Goal: Information Seeking & Learning: Learn about a topic

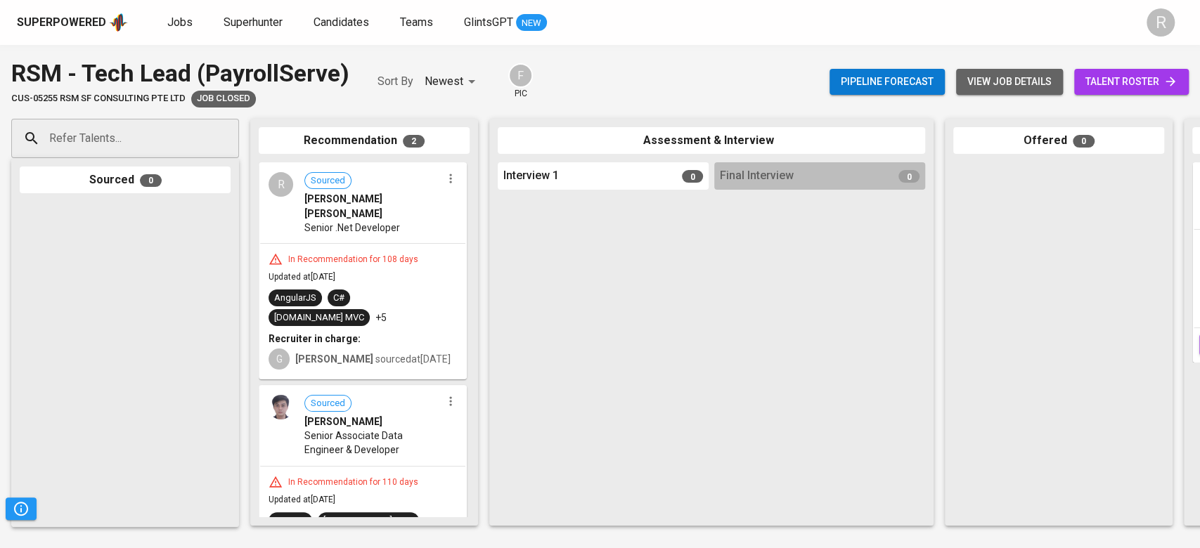
click at [1019, 79] on span "view job details" at bounding box center [1009, 82] width 84 height 18
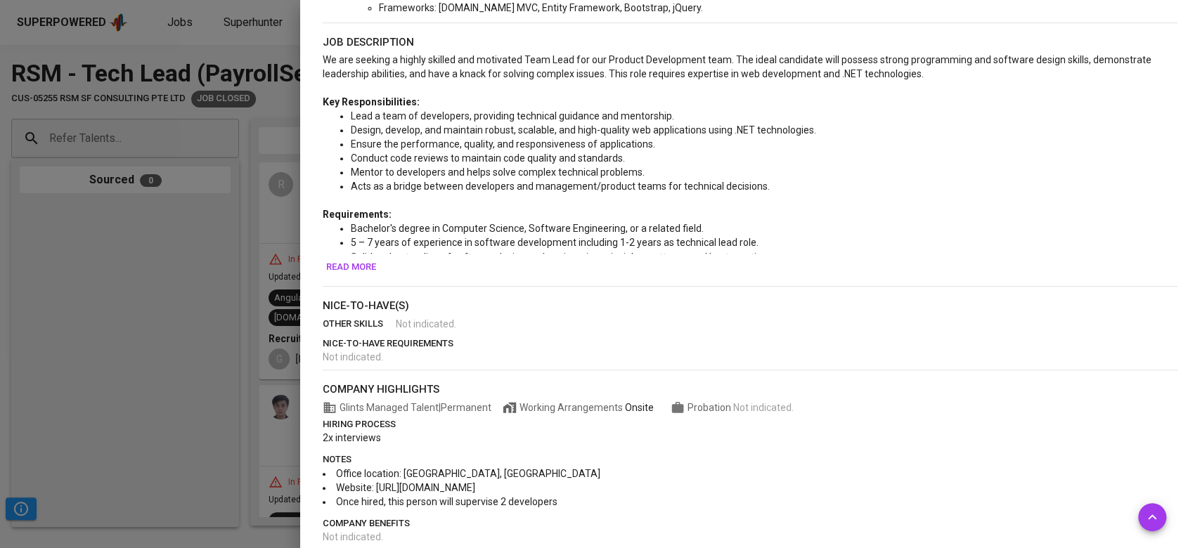
scroll to position [534, 0]
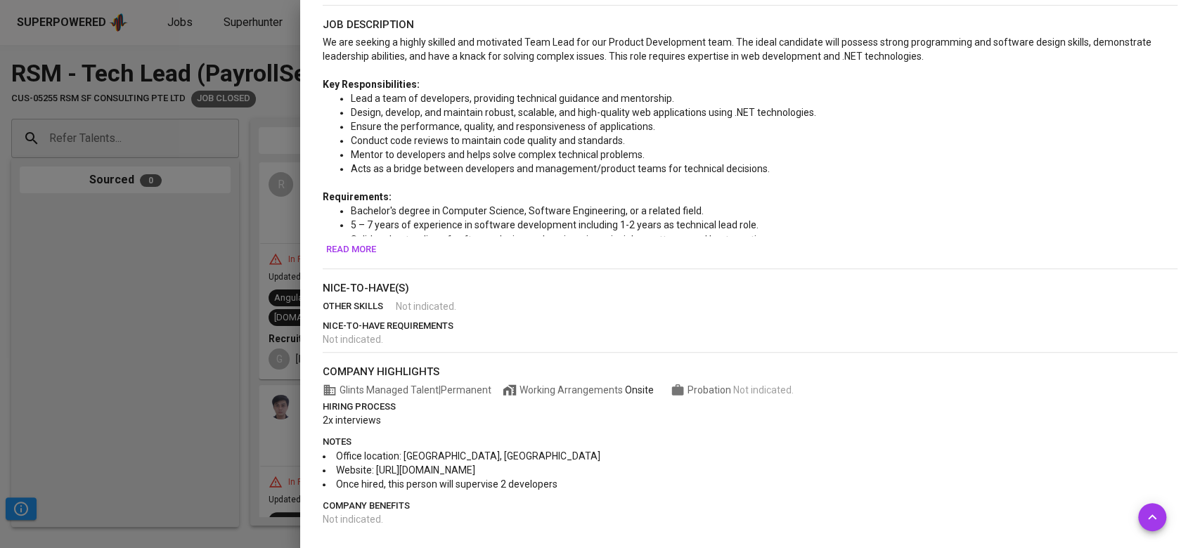
click at [333, 270] on div "Must-Have(s) skills ASP.NET MVC API Development JavaScript Entity Framework (EF…" at bounding box center [750, 180] width 855 height 694
click at [349, 257] on span "Read more" at bounding box center [351, 250] width 50 height 16
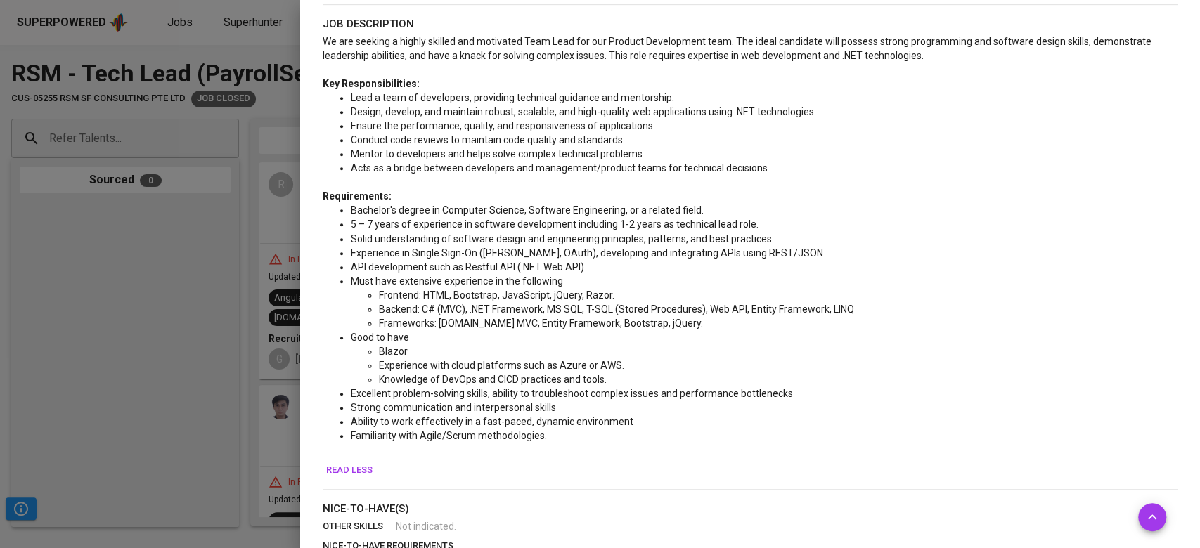
scroll to position [535, 0]
click at [195, 84] on div at bounding box center [600, 274] width 1200 height 548
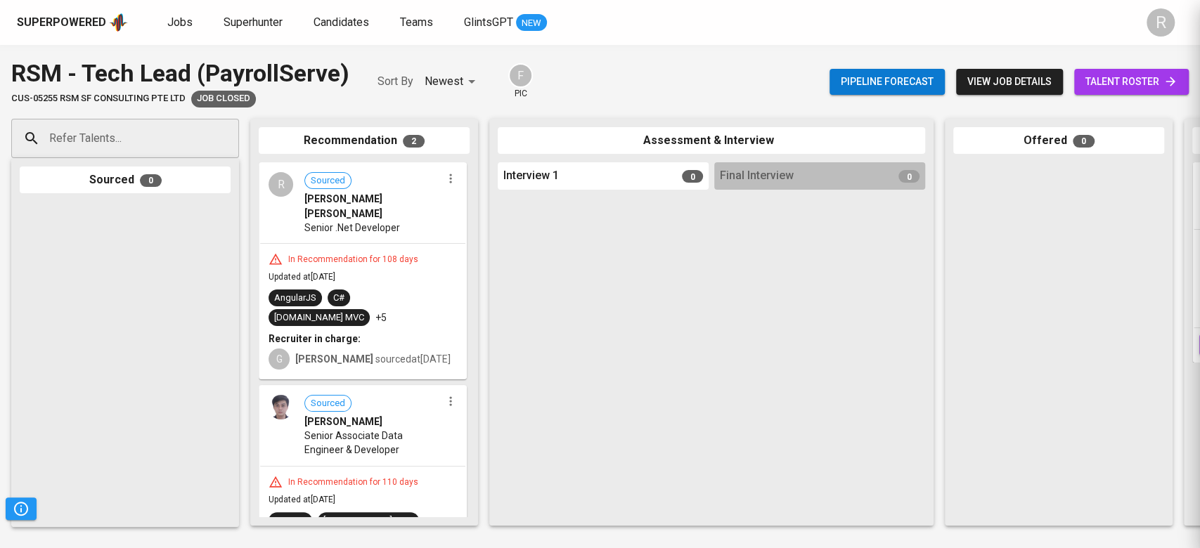
click at [259, 160] on div at bounding box center [600, 274] width 1200 height 548
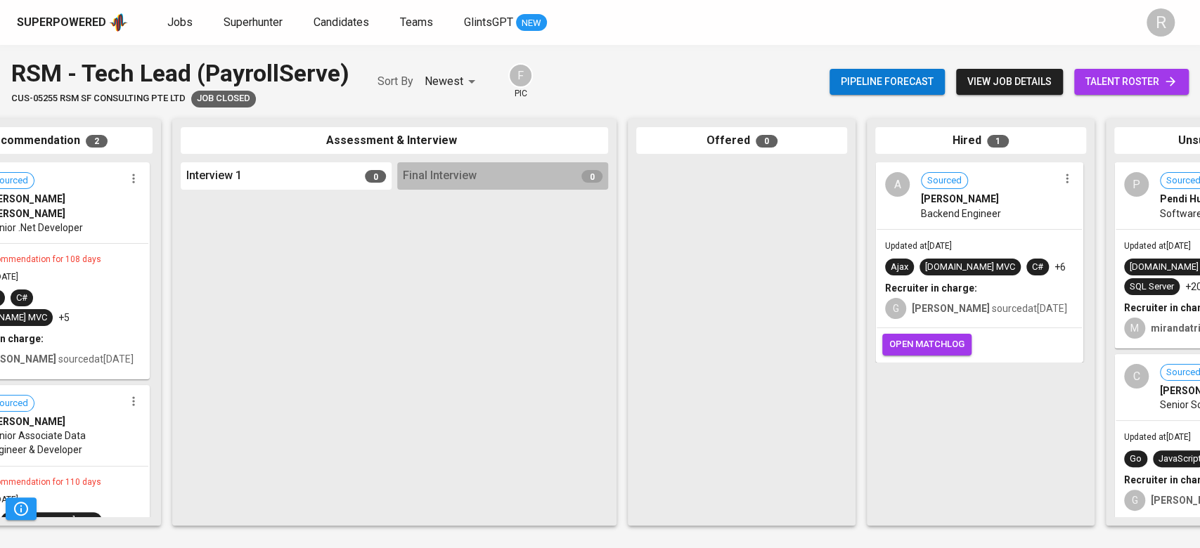
scroll to position [0, 314]
click at [1063, 177] on icon "button" at bounding box center [1070, 179] width 14 height 14
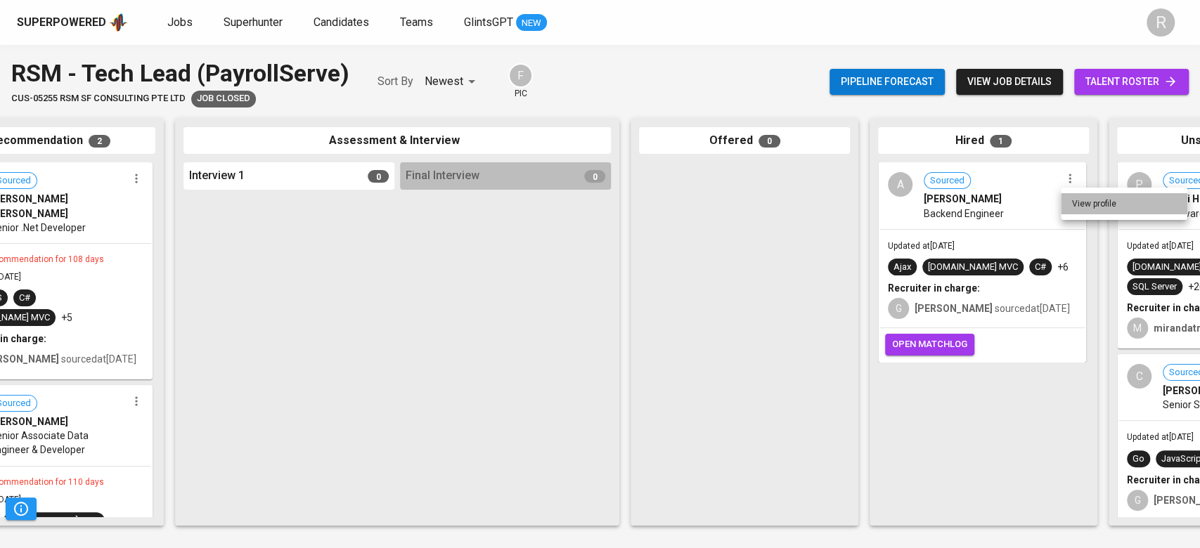
click at [1097, 204] on li "View profile" at bounding box center [1124, 203] width 127 height 21
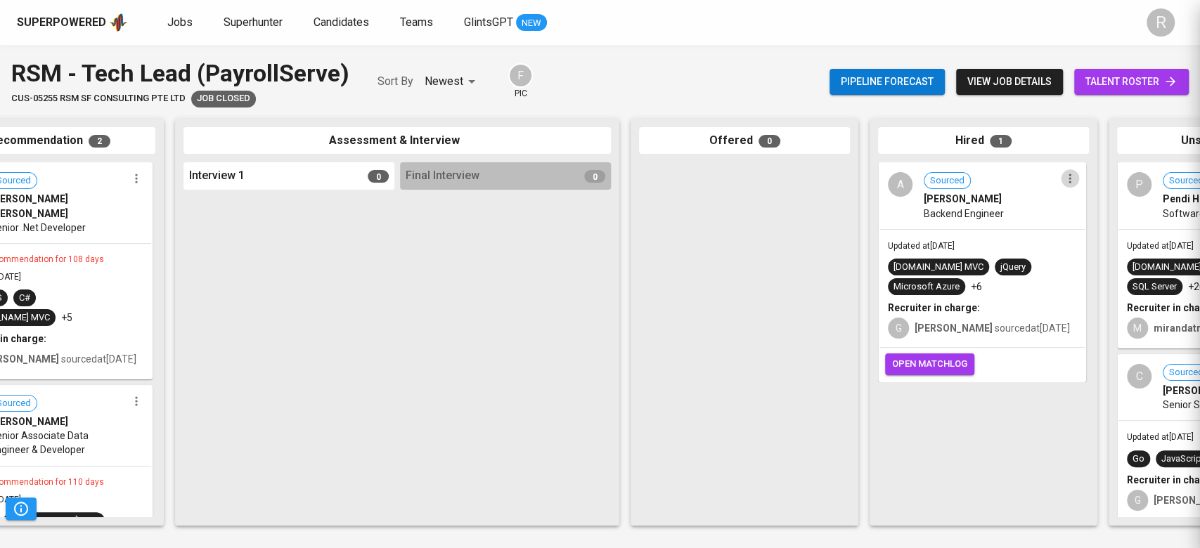
scroll to position [0, 0]
